Goal: Information Seeking & Learning: Find specific fact

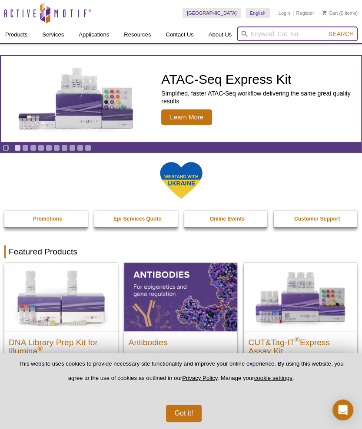
click at [255, 34] on input "search" at bounding box center [297, 33] width 121 height 15
paste input "61221"
type input "61221"
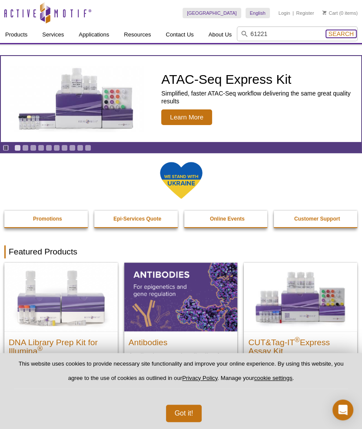
click at [336, 34] on span "Search" at bounding box center [340, 33] width 25 height 7
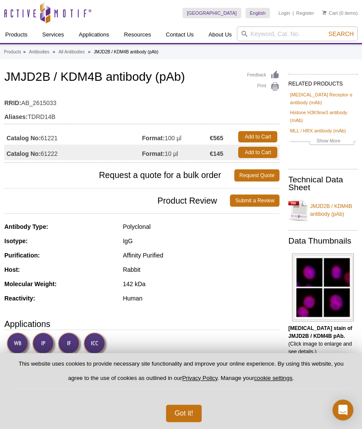
click at [100, 78] on h1 "JMJD2B / KDM4B antibody (pAb)" at bounding box center [141, 77] width 275 height 15
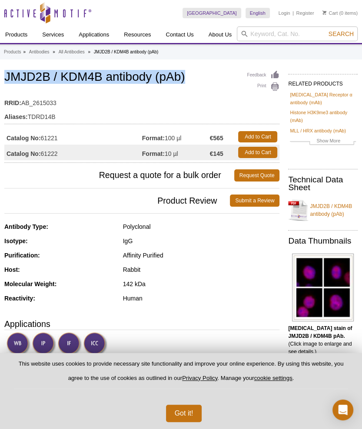
click at [100, 78] on h1 "JMJD2B / KDM4B antibody (pAb)" at bounding box center [141, 77] width 275 height 15
copy h1 "JMJD2B / KDM4B antibody (pAb)"
